Goal: Information Seeking & Learning: Learn about a topic

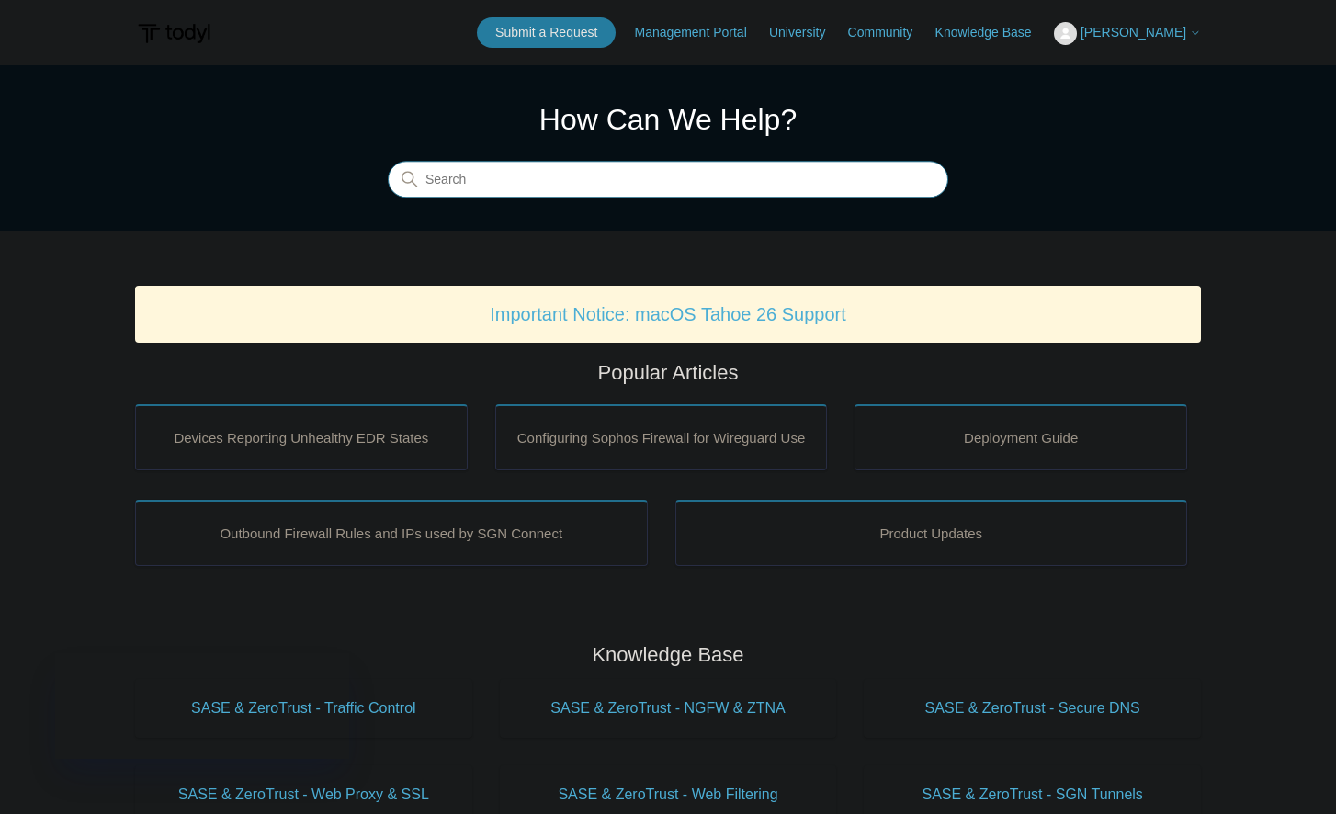
click at [485, 194] on input "Search" at bounding box center [668, 180] width 561 height 37
type input "Domain"
click at [709, 323] on link "Important Notice: macOS Tahoe 26 Support" at bounding box center [668, 314] width 357 height 20
click at [594, 176] on input "Search" at bounding box center [668, 180] width 561 height 37
type input "active directory"
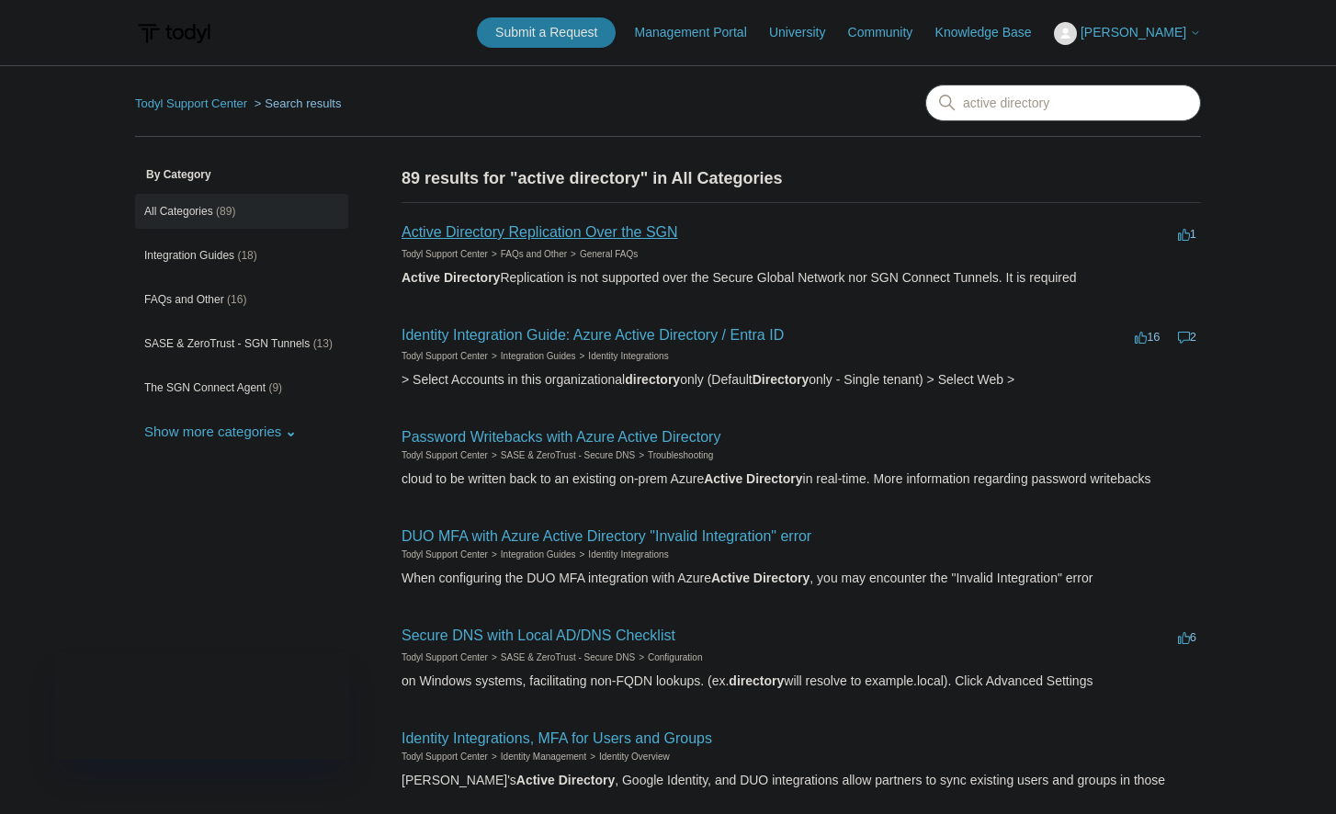
click at [555, 238] on link "Active Directory Replication Over the SGN" at bounding box center [540, 232] width 277 height 16
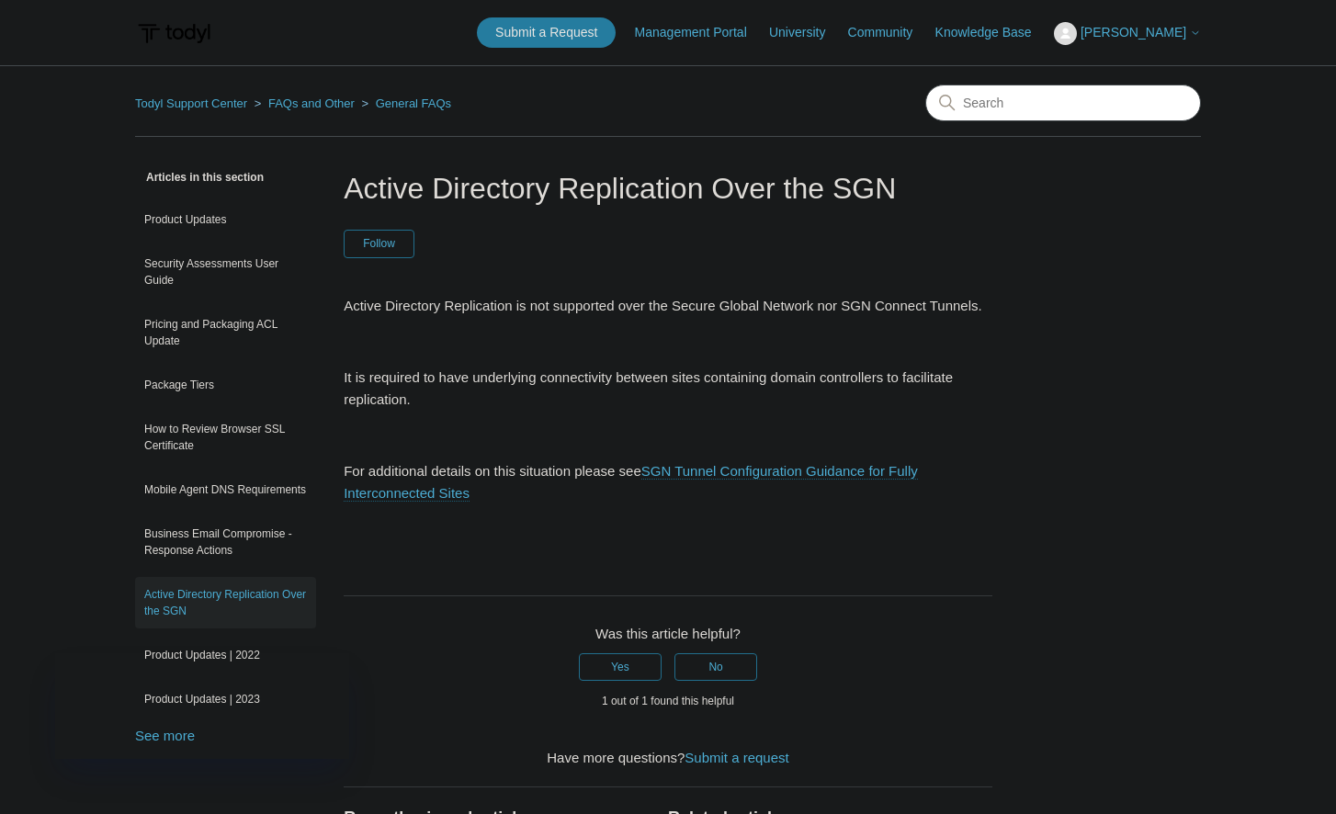
click at [681, 467] on link "SGN Tunnel Configuration Guidance for Fully Interconnected Sites" at bounding box center [631, 482] width 574 height 39
